Goal: Information Seeking & Learning: Check status

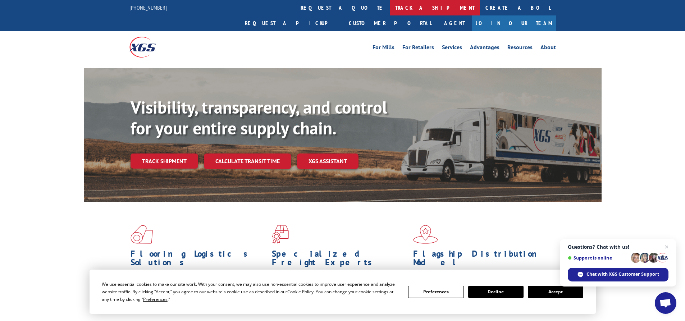
click at [390, 12] on link "track a shipment" at bounding box center [435, 7] width 90 height 15
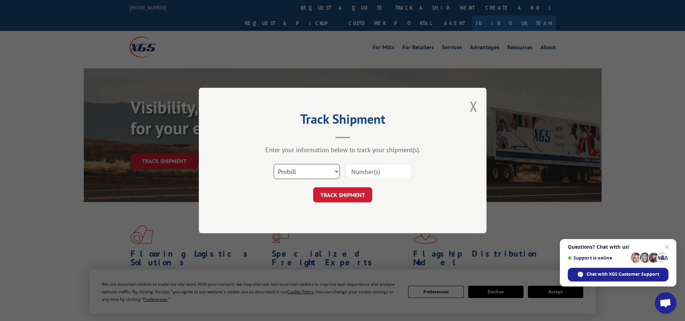
click at [301, 173] on select "Select category... Probill BOL PO" at bounding box center [307, 171] width 66 height 15
select select "bol"
click at [274, 164] on select "Select category... Probill BOL PO" at bounding box center [307, 171] width 66 height 15
click at [350, 170] on input at bounding box center [378, 171] width 66 height 15
paste input "6010647"
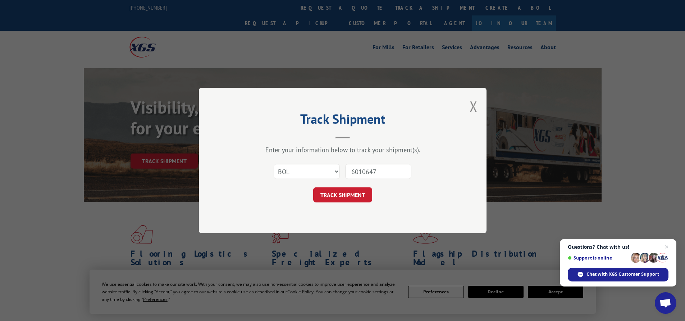
type input "6010647"
click at [349, 203] on div "Track Shipment Enter your information below to track your shipment(s). Select c…" at bounding box center [343, 161] width 288 height 146
click at [346, 194] on button "TRACK SHIPMENT" at bounding box center [342, 194] width 59 height 15
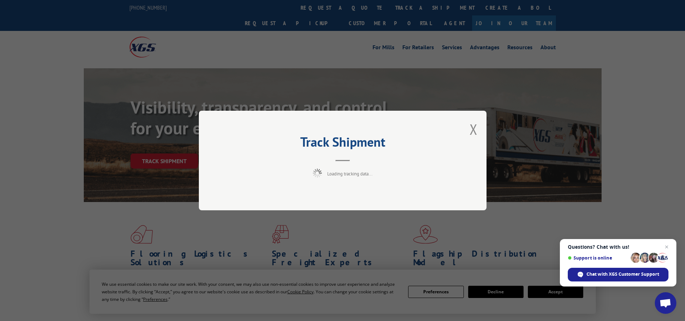
click at [2, 69] on div "Track Shipment Loading tracking data..." at bounding box center [342, 160] width 685 height 321
click at [2, 68] on div "Track Shipment Loading tracking data..." at bounding box center [342, 160] width 685 height 321
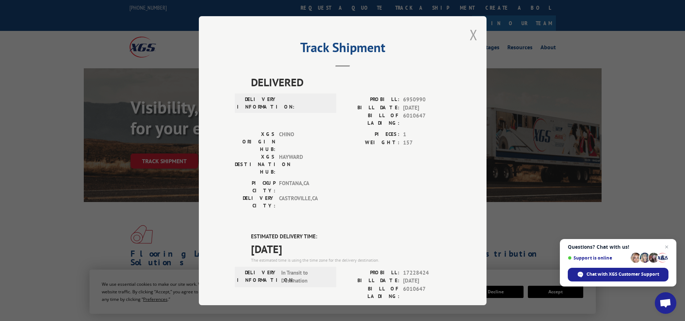
click at [470, 32] on button "Close modal" at bounding box center [473, 34] width 8 height 19
